Goal: Task Accomplishment & Management: Complete application form

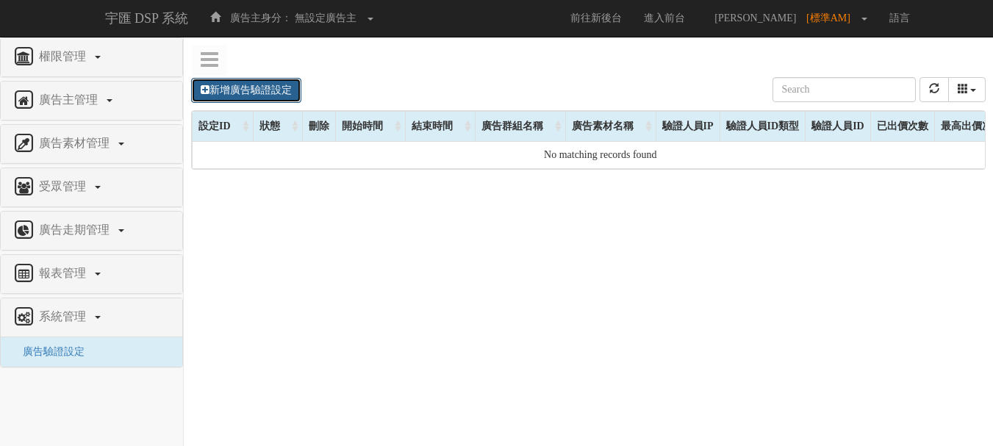
click at [278, 81] on link "新增廣告驗證設定" at bounding box center [246, 90] width 110 height 25
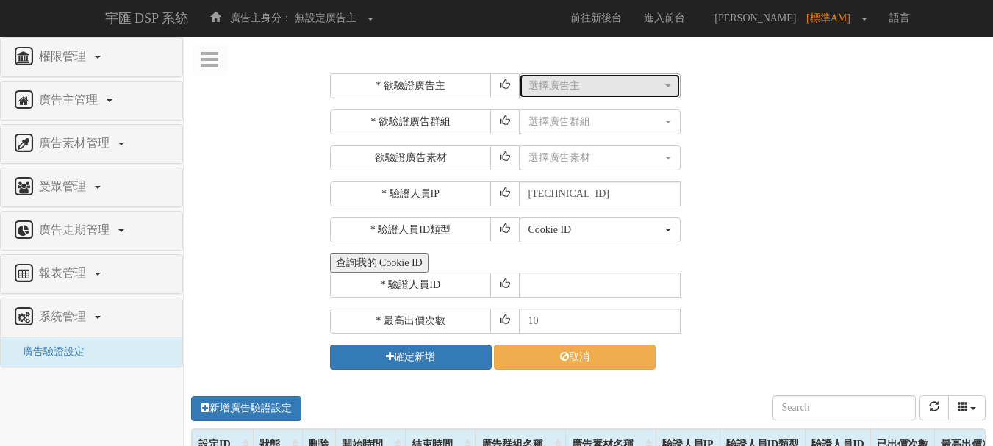
click at [554, 77] on button "選擇廣告主" at bounding box center [600, 86] width 162 height 25
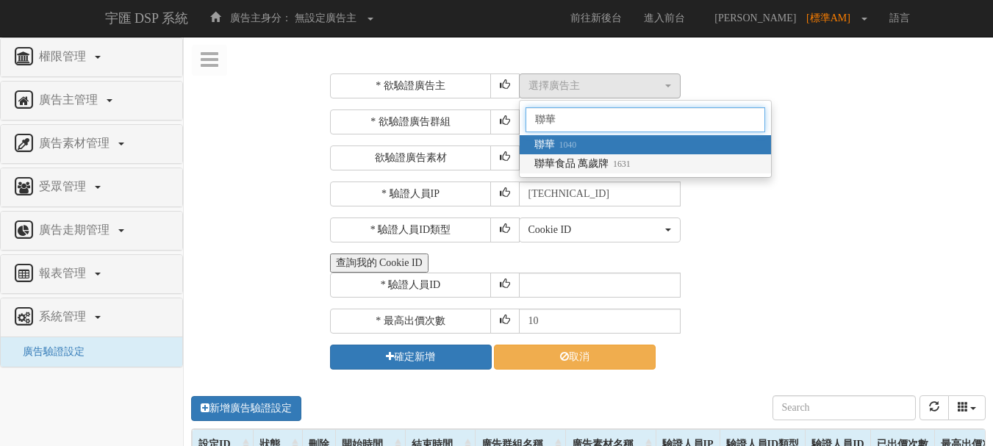
type input "聯華"
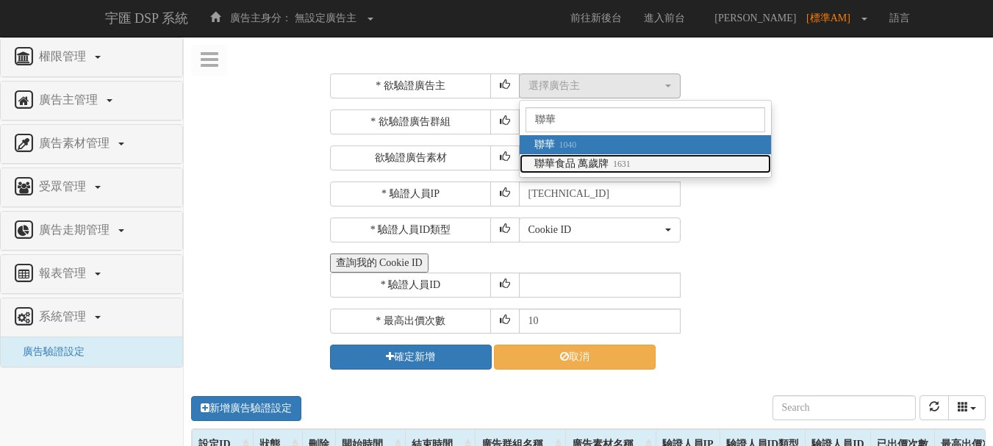
click at [593, 162] on span "聯華食品 萬歲牌 1631" at bounding box center [582, 164] width 96 height 15
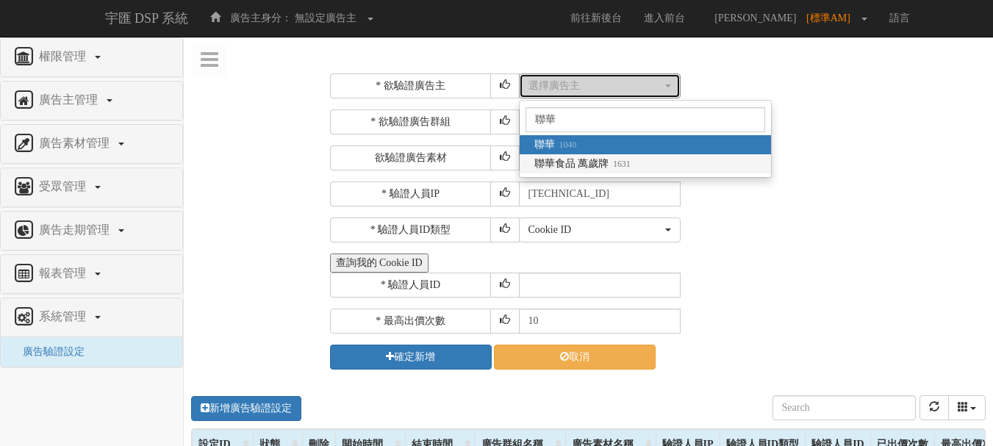
select select "1631"
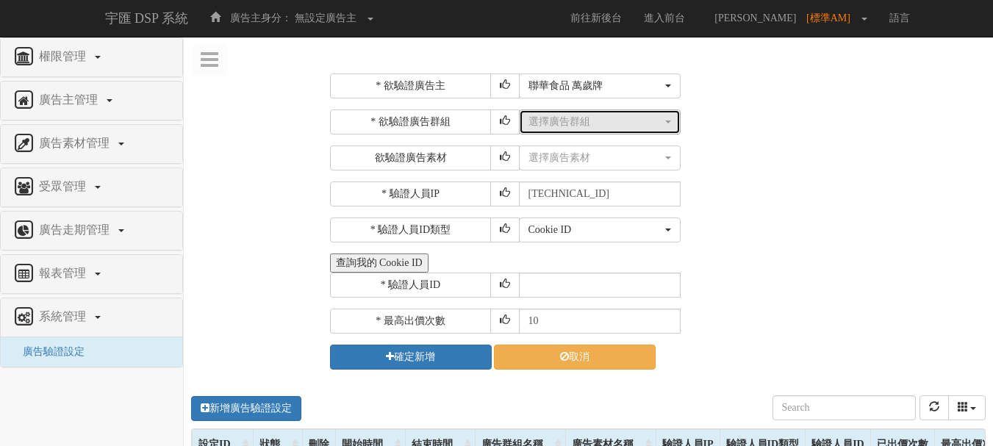
click at [597, 127] on div "選擇廣告群組" at bounding box center [596, 122] width 134 height 15
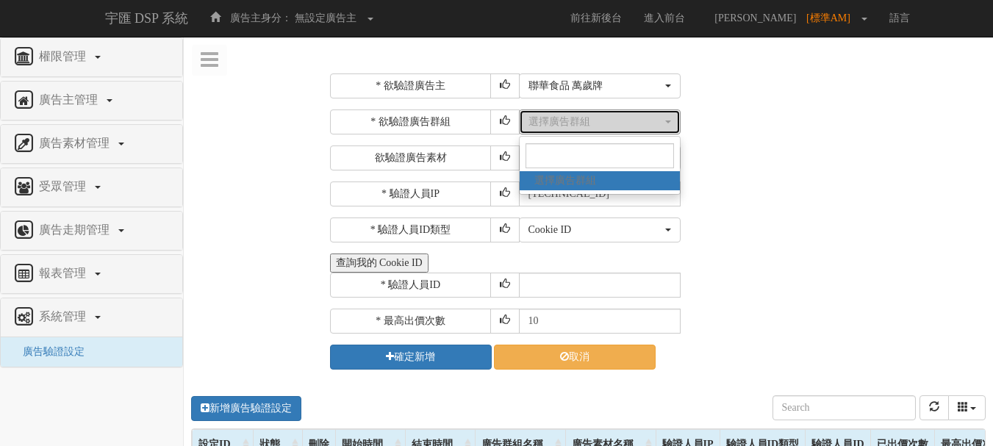
click at [597, 127] on div "選擇廣告群組" at bounding box center [596, 122] width 134 height 15
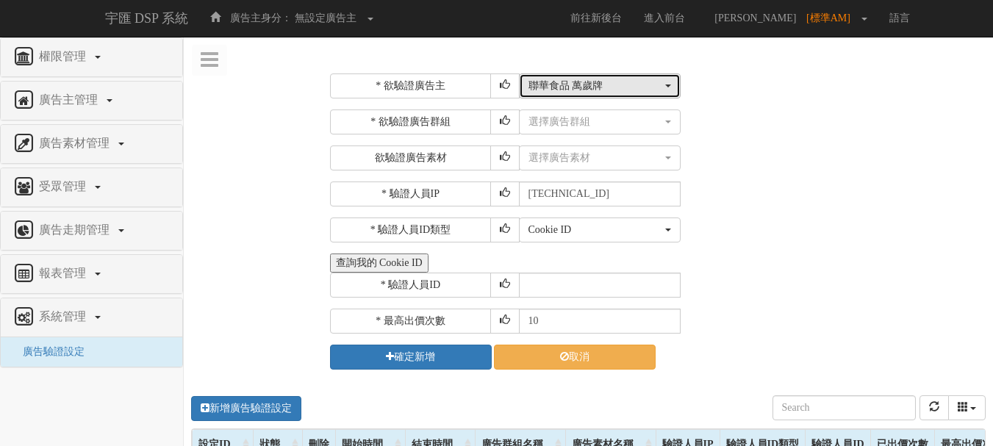
click at [608, 83] on div "聯華食品 萬歲牌" at bounding box center [596, 86] width 134 height 15
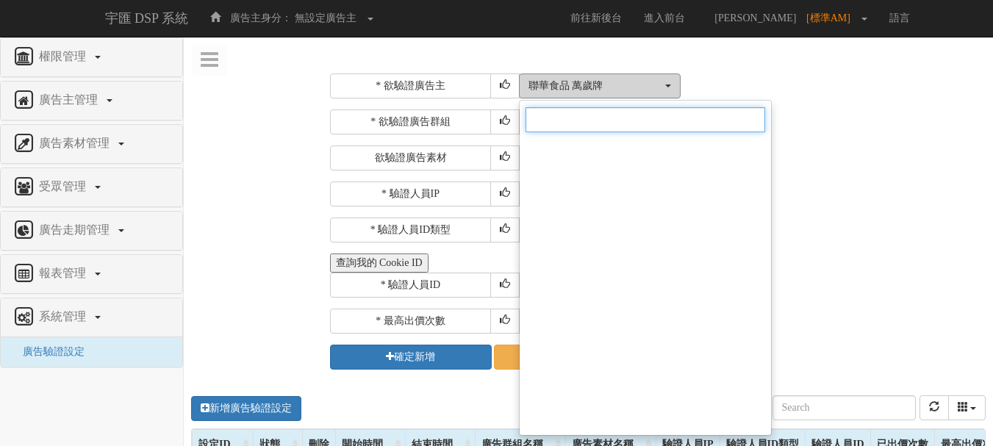
scroll to position [10144, 0]
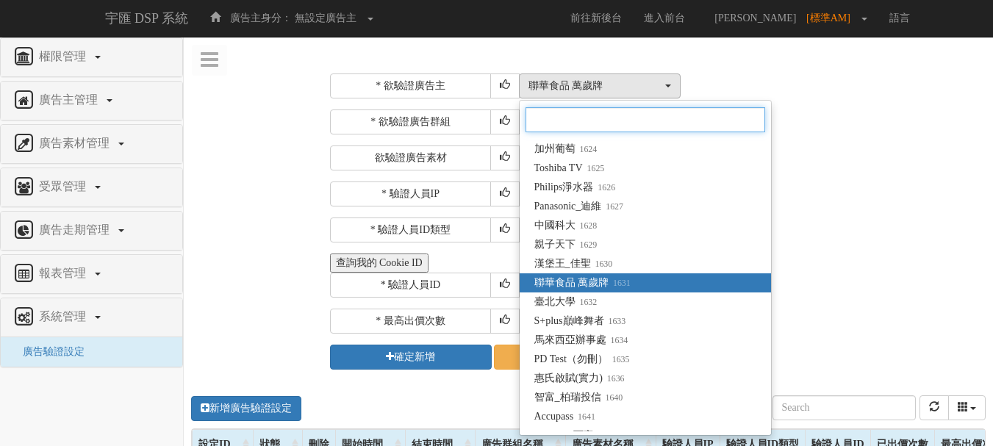
click at [598, 121] on input "Search" at bounding box center [646, 119] width 240 height 25
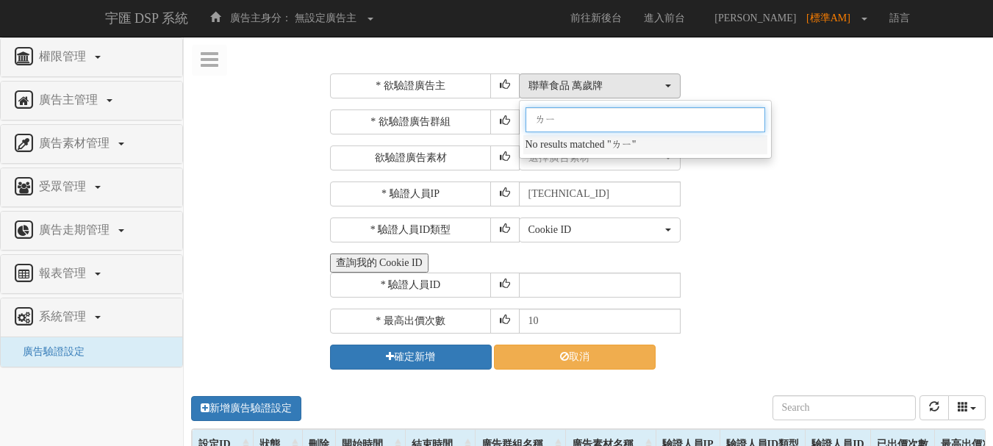
type input "離"
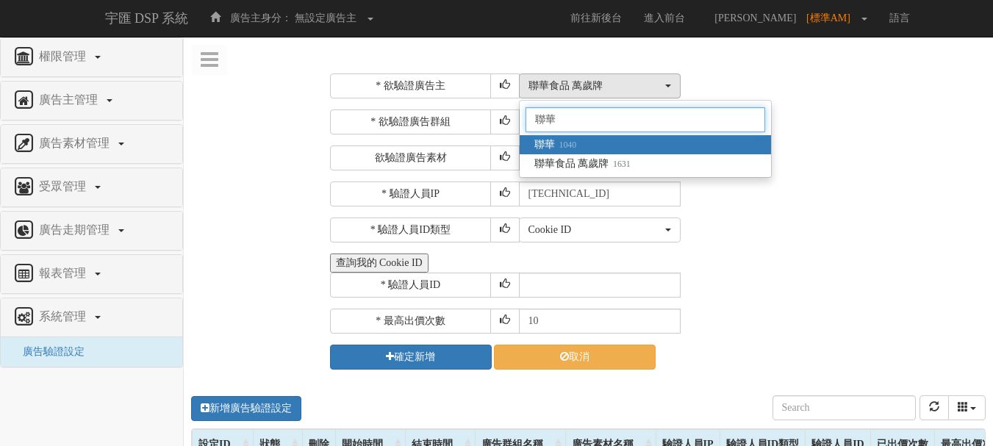
type input "聯華"
click at [592, 140] on link "聯華 1040" at bounding box center [645, 144] width 251 height 19
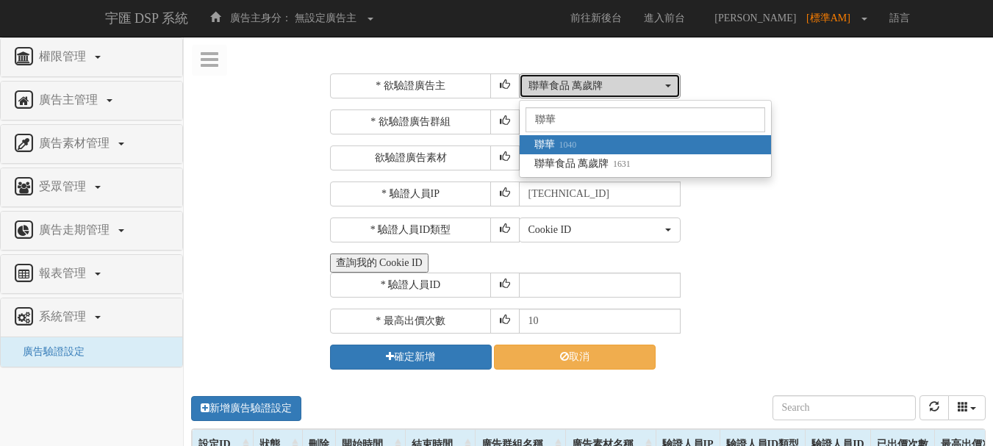
select select "1040"
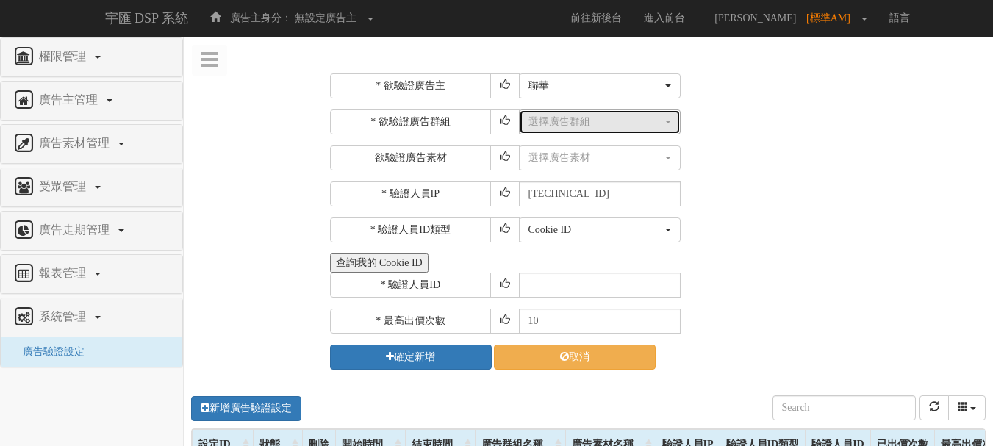
click at [582, 123] on div "選擇廣告群組" at bounding box center [596, 122] width 134 height 15
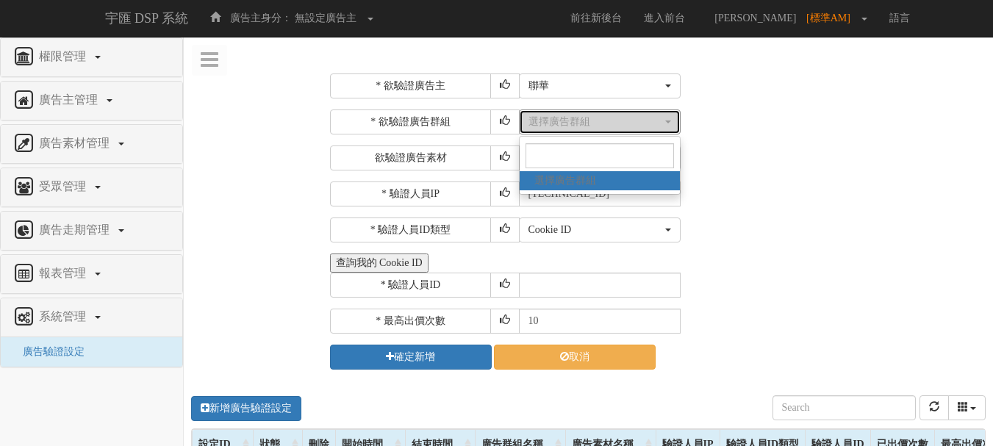
click at [582, 123] on div "選擇廣告群組" at bounding box center [596, 122] width 134 height 15
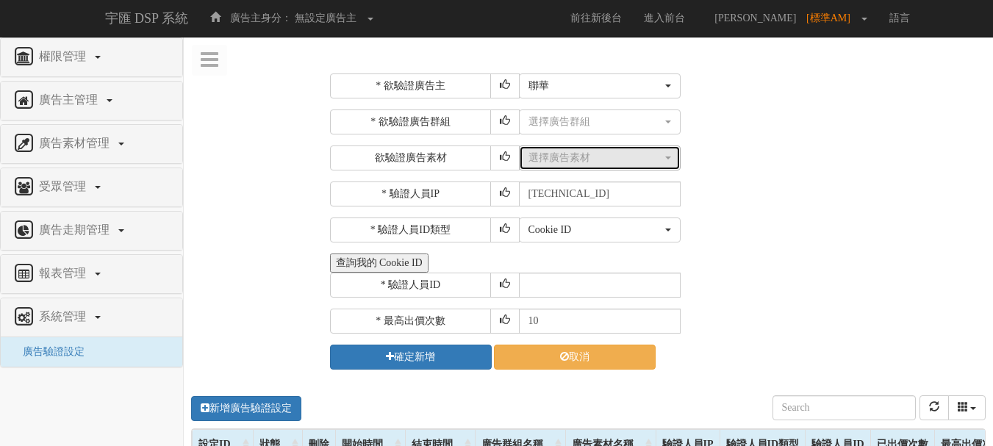
click at [579, 156] on div "選擇廣告素材" at bounding box center [596, 158] width 134 height 15
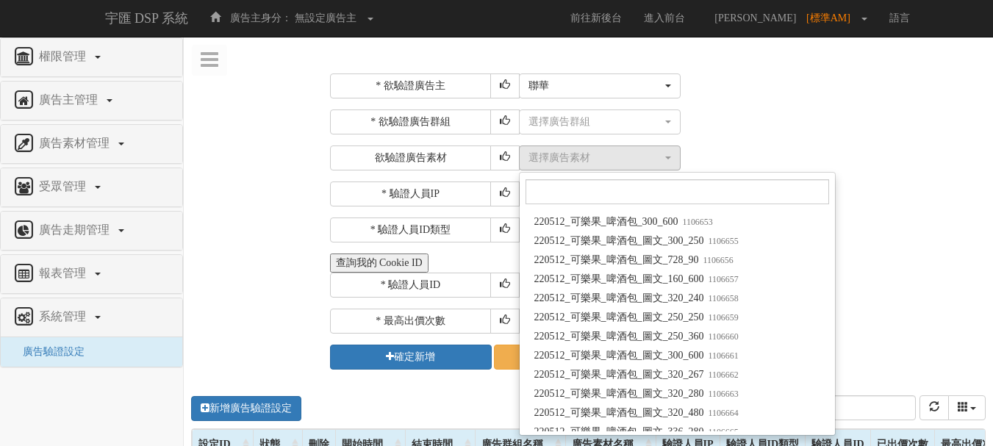
scroll to position [8275, 0]
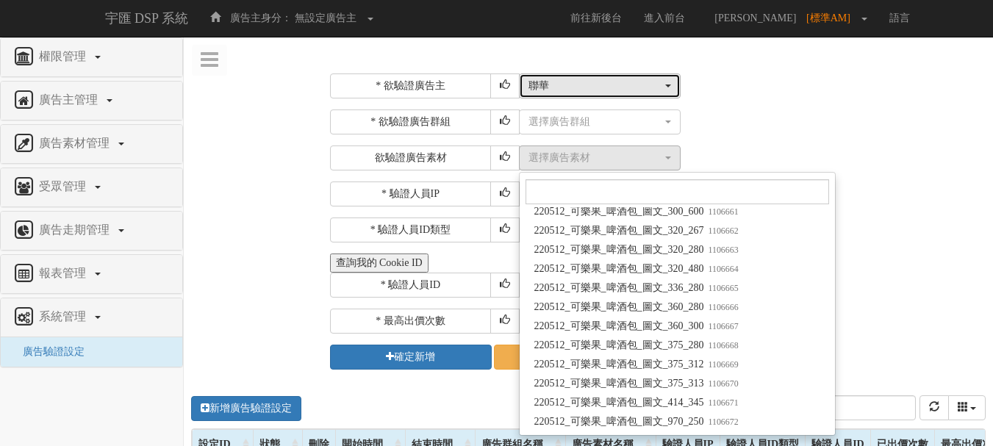
click at [607, 81] on div "聯華" at bounding box center [596, 86] width 134 height 15
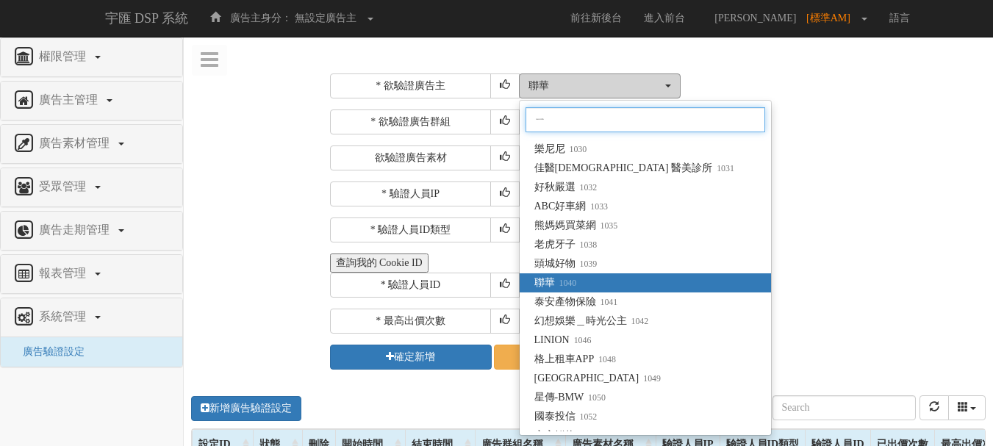
scroll to position [0, 0]
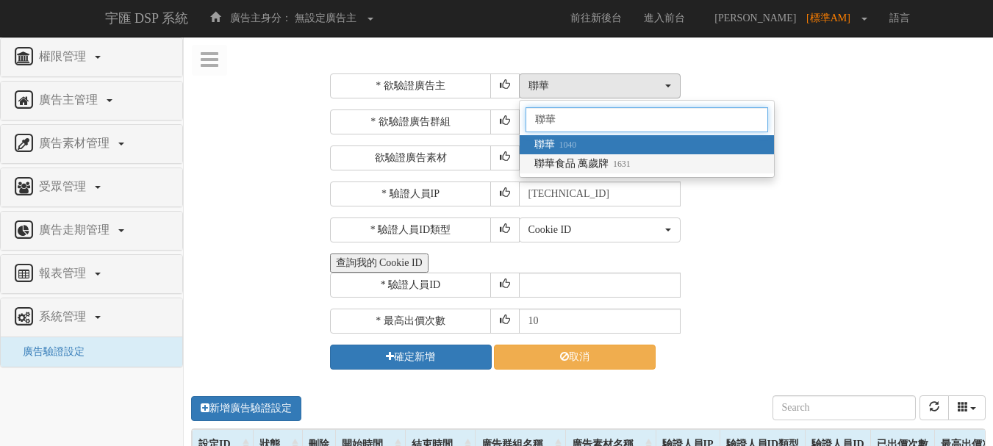
type input "聯華"
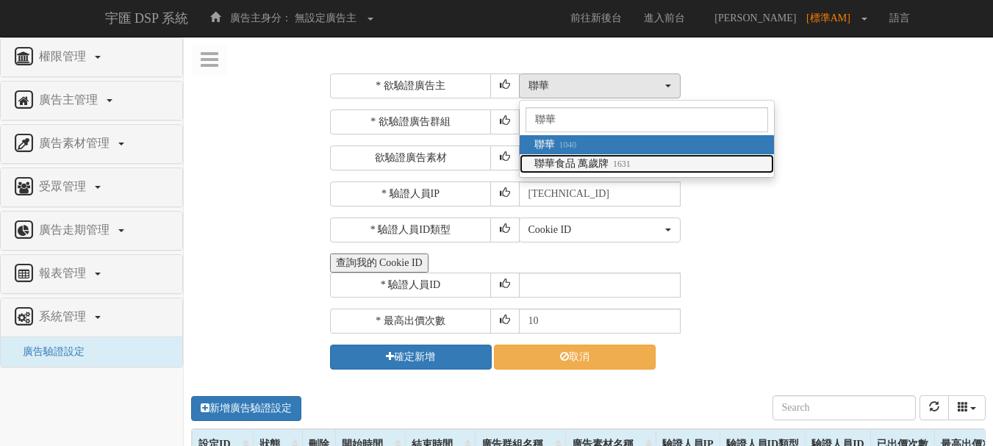
click at [609, 159] on small "1631" at bounding box center [620, 164] width 22 height 10
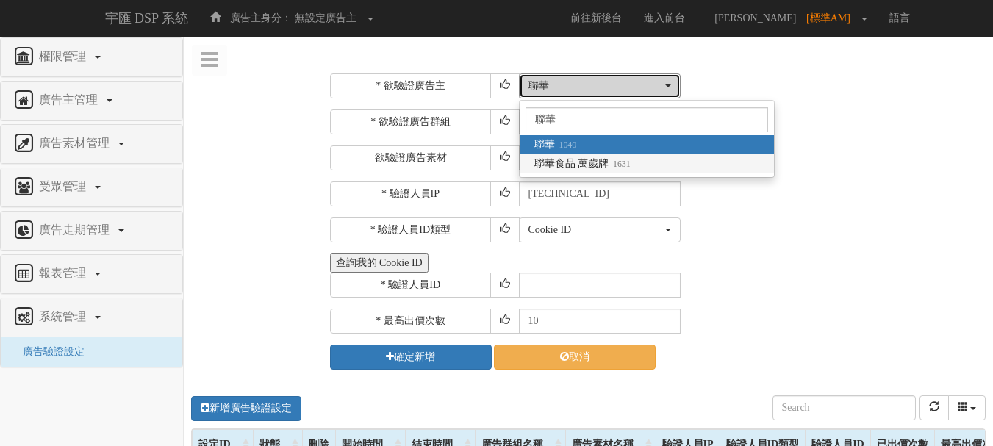
select select "1631"
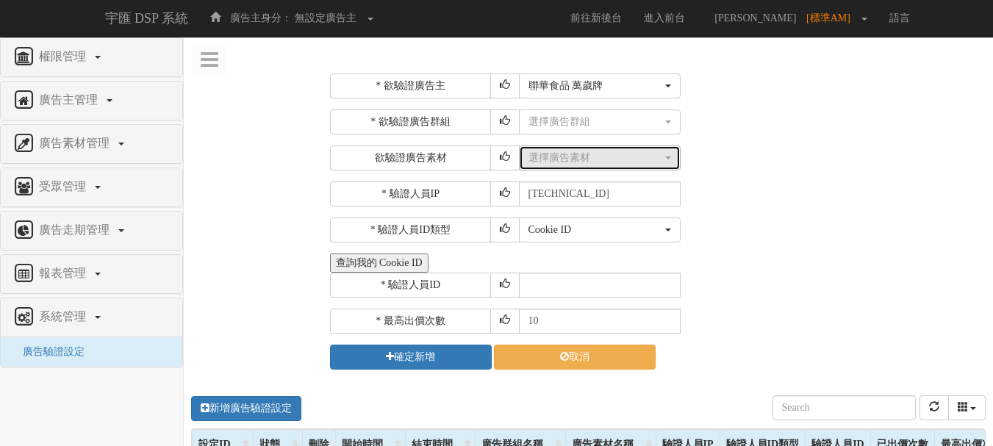
click at [601, 162] on div "選擇廣告素材" at bounding box center [596, 158] width 134 height 15
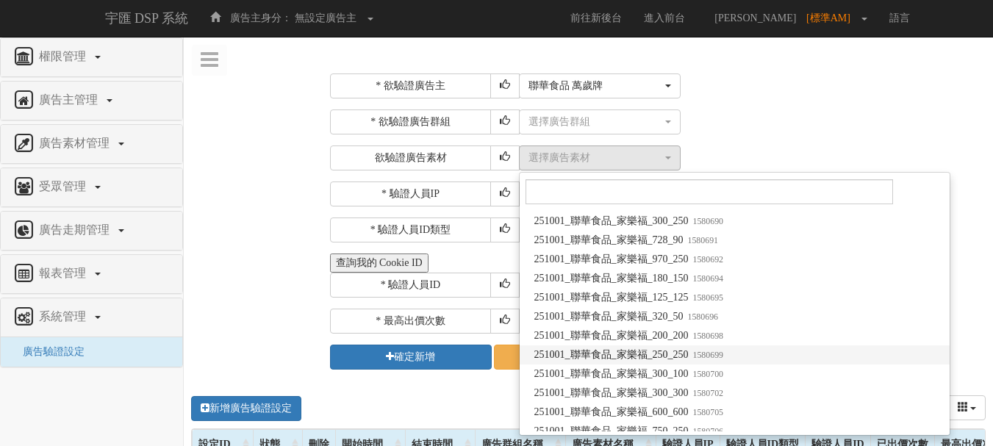
scroll to position [2943, 0]
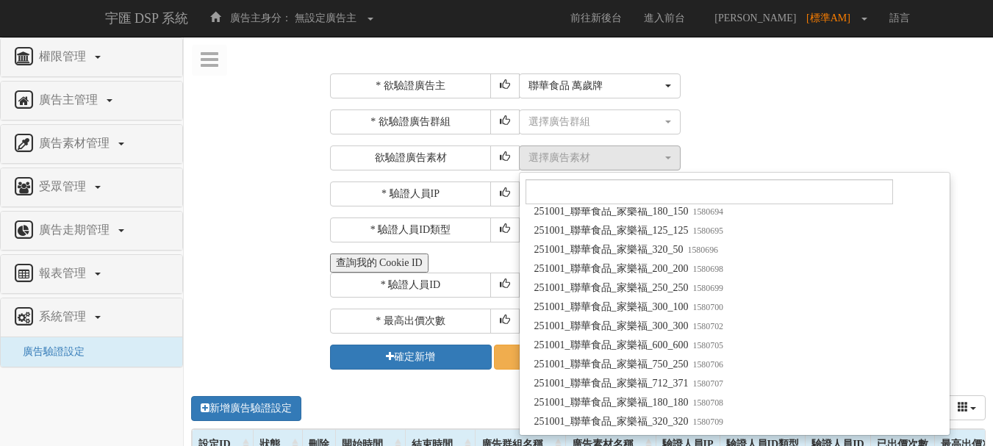
click at [824, 125] on div "選擇廣告群組 選擇廣告群組" at bounding box center [751, 122] width 464 height 25
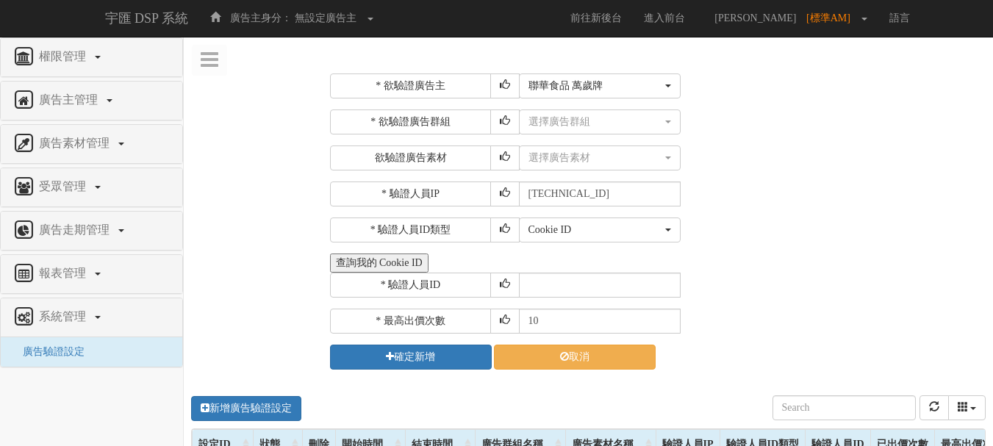
click at [814, 134] on div "選擇廣告群組 選擇廣告群組" at bounding box center [751, 122] width 464 height 25
click at [800, 146] on div "選擇廣告素材 不指定素材 241112_萬歲牌脆堅果1_300_250 241112_萬歲牌脆堅果1_728_90 241112_萬歲牌脆堅果1_970_25…" at bounding box center [751, 158] width 464 height 25
click at [622, 118] on div "選擇廣告群組" at bounding box center [596, 122] width 134 height 15
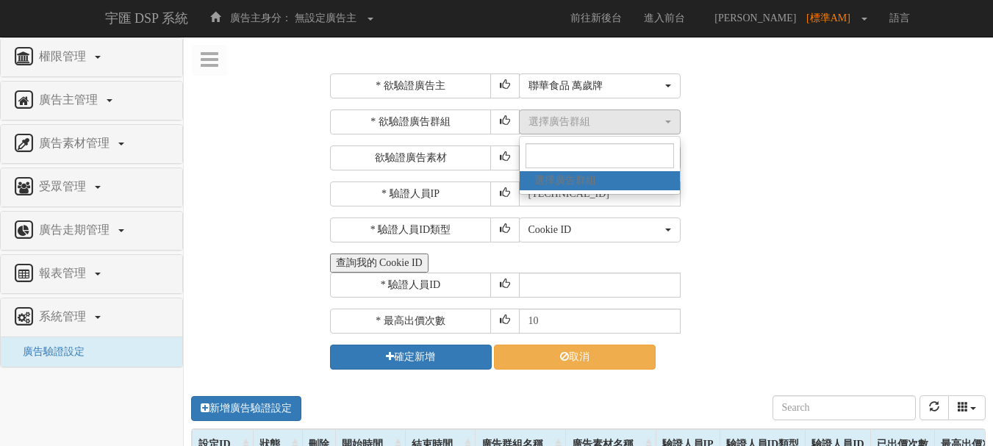
click at [818, 157] on div "選擇廣告素材 不指定素材 241112_萬歲牌脆堅果1_300_250 241112_萬歲牌脆堅果1_728_90 241112_萬歲牌脆堅果1_970_25…" at bounding box center [751, 158] width 464 height 25
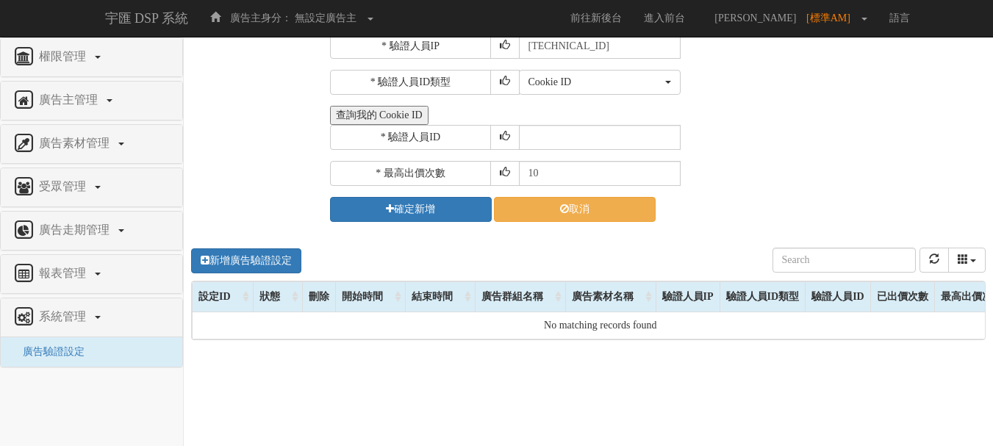
scroll to position [147, 0]
click at [468, 356] on div "新增廣告驗證設定 設定ID 狀態 刪除 開始時間 結束時間 廣告主ID 廣告主名稱 廣告走期ID 廣告走期名稱 廣告群組ID 廣告群組名稱 廣告素材 廣告素材…" at bounding box center [588, 454] width 809 height 441
click at [135, 398] on nav "權限管理 新增使用者 修改使用者 廣告主管理 新增廣告主 修改廣告主 廣告主活動 廣告素材管理 廣告素材 素材預約變更 自訂貨架商品 受眾管理 廣告走期管理 …" at bounding box center [92, 241] width 184 height 409
